Goal: Information Seeking & Learning: Learn about a topic

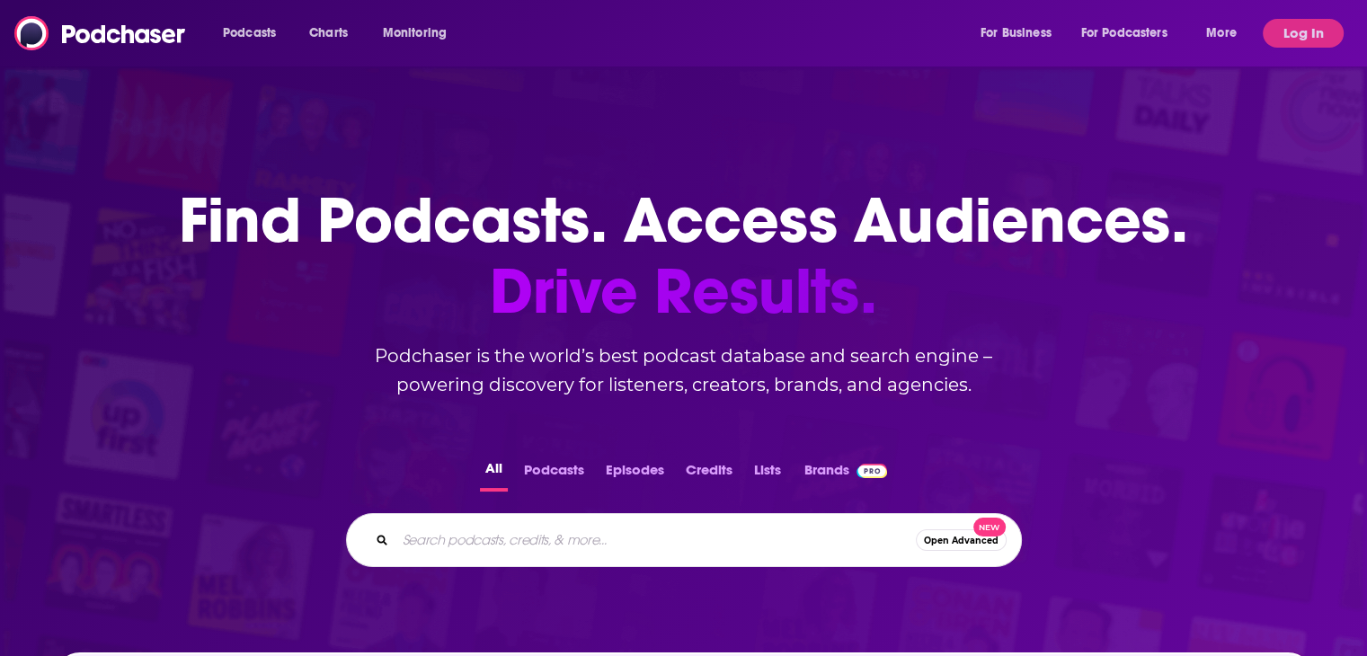
click at [511, 542] on input "Search podcasts, credits, & more..." at bounding box center [656, 540] width 521 height 29
paste input "The Smartest Doctor in the Room"
type input "The Smartest Doctor in the Room"
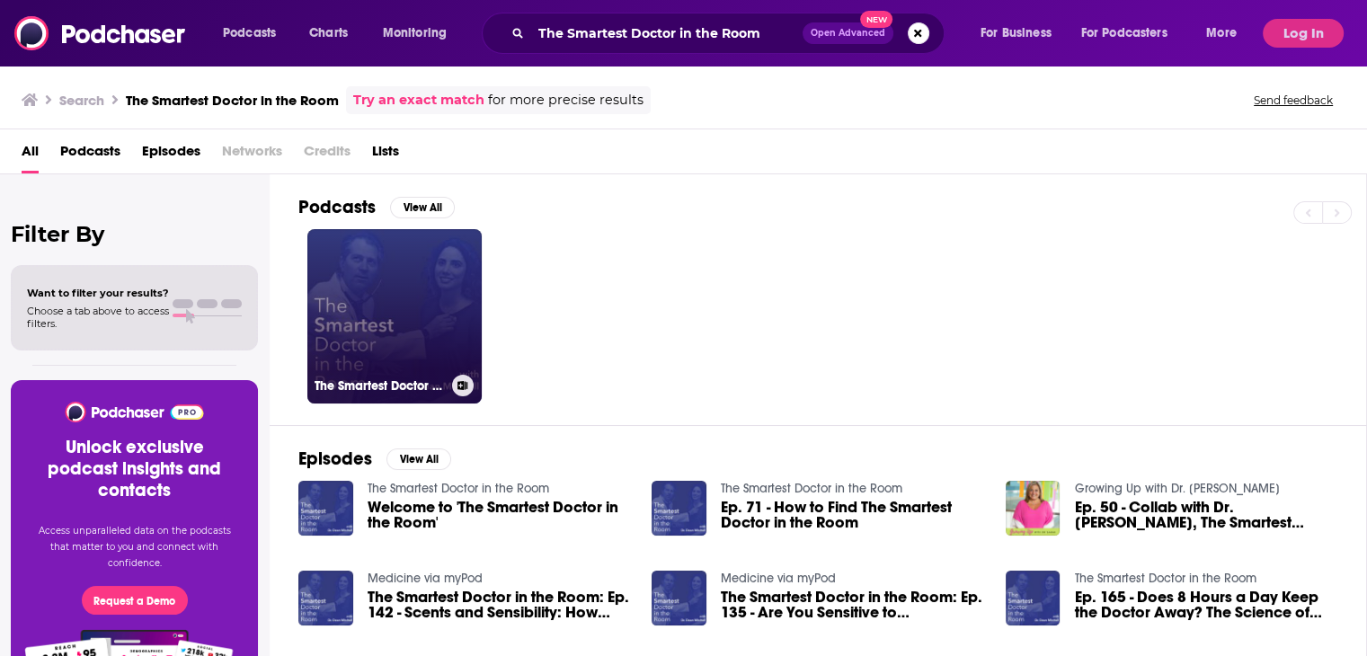
click at [414, 351] on link "The Smartest Doctor in the Room" at bounding box center [394, 316] width 174 height 174
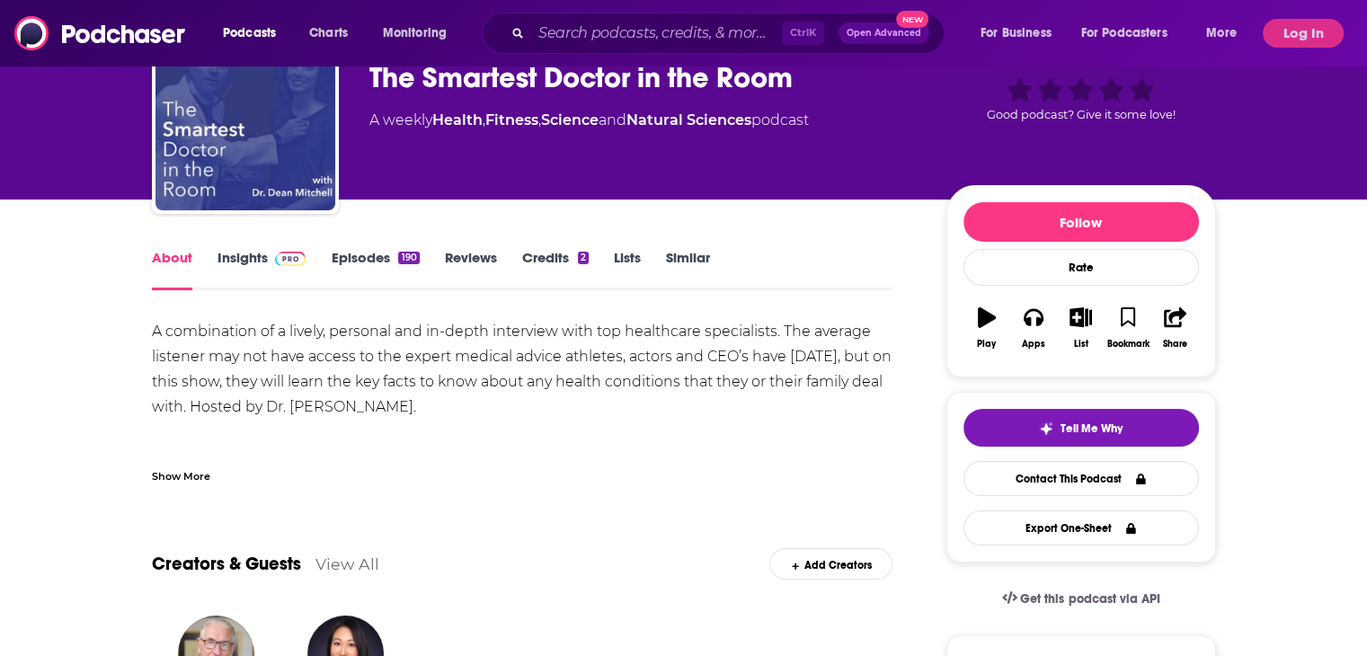
scroll to position [90, 0]
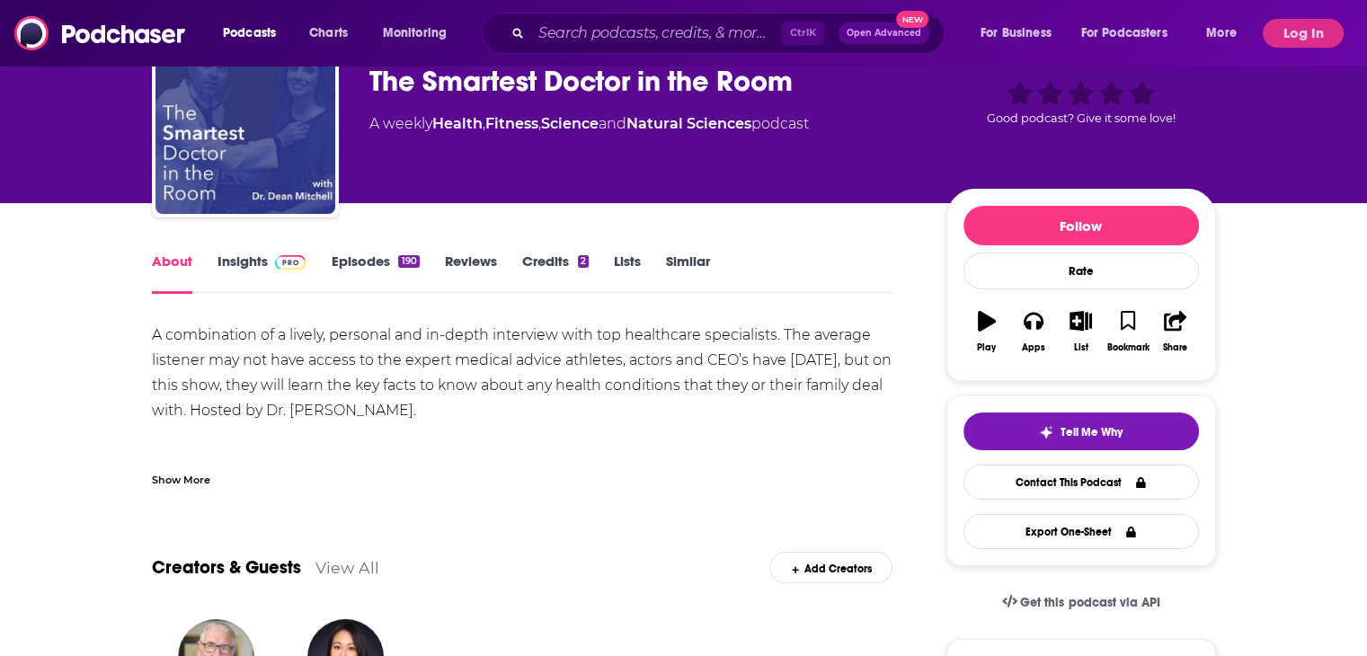
click at [359, 261] on link "Episodes 190" at bounding box center [375, 273] width 88 height 41
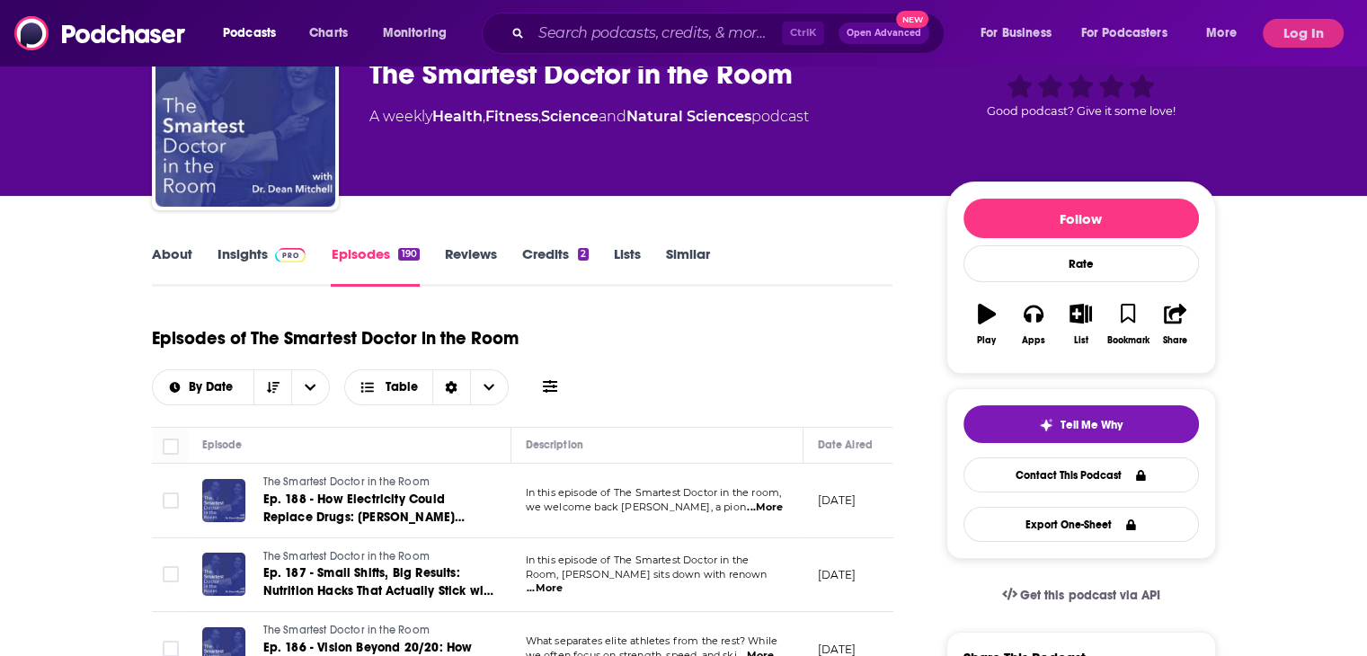
scroll to position [90, 0]
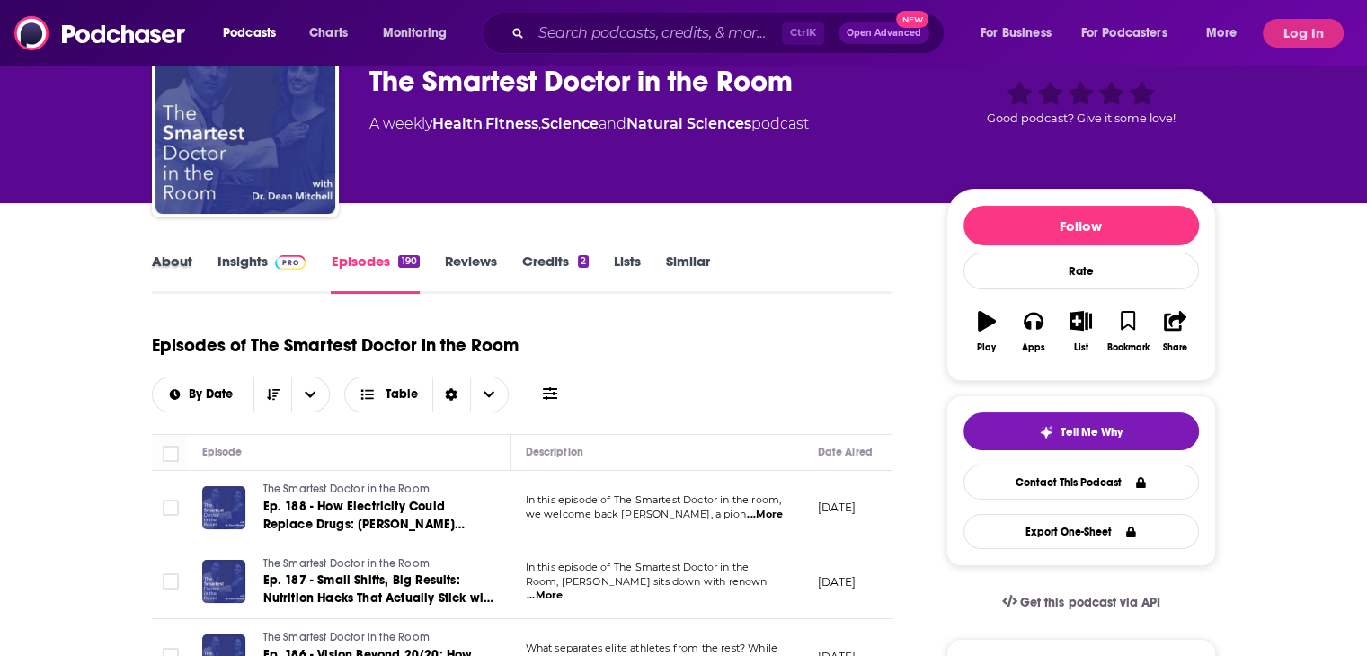
click at [218, 272] on div "About" at bounding box center [185, 273] width 66 height 41
click at [252, 263] on link "Insights" at bounding box center [262, 273] width 89 height 41
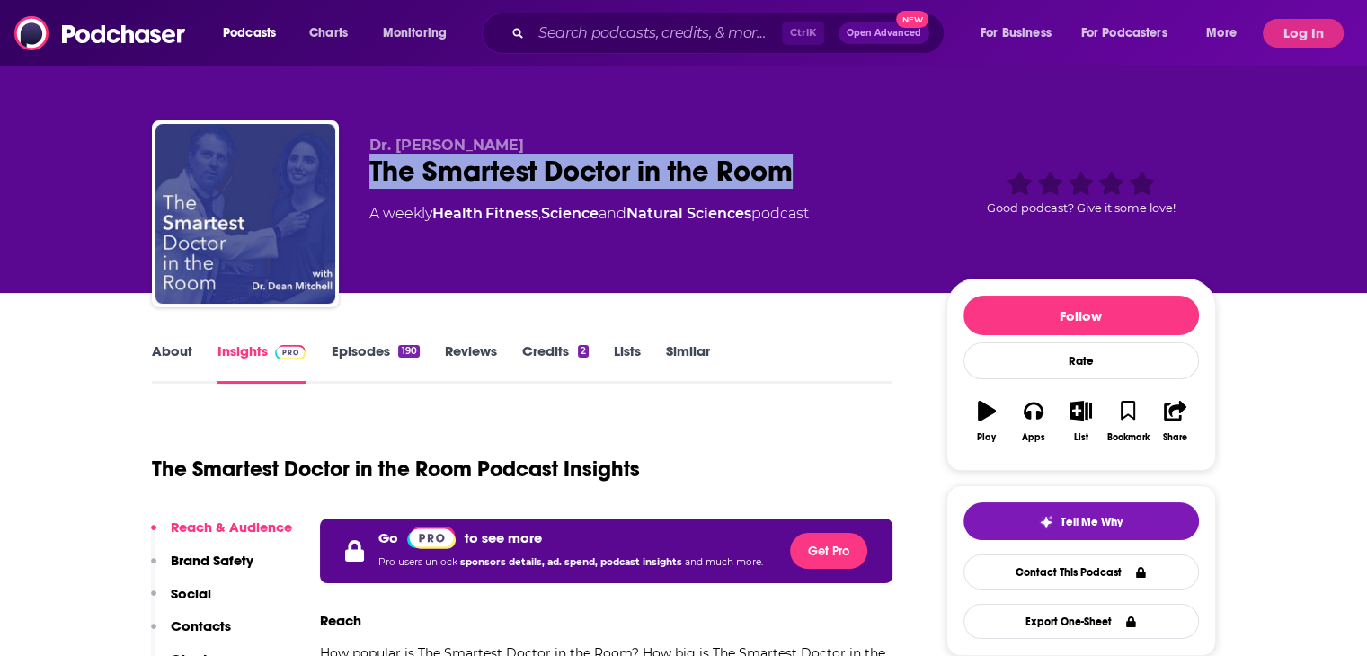
drag, startPoint x: 806, startPoint y: 175, endPoint x: 378, endPoint y: 173, distance: 428.9
click at [378, 173] on div "The Smartest Doctor in the Room" at bounding box center [644, 171] width 548 height 35
copy h2 "The Smartest Doctor in the Room"
